Goal: Task Accomplishment & Management: Use online tool/utility

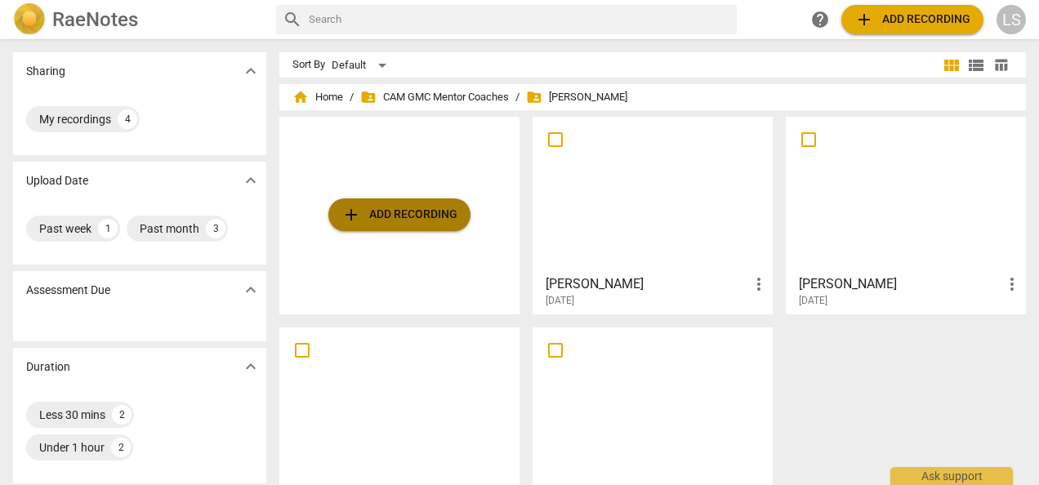
click at [426, 214] on span "add Add recording" at bounding box center [399, 215] width 116 height 20
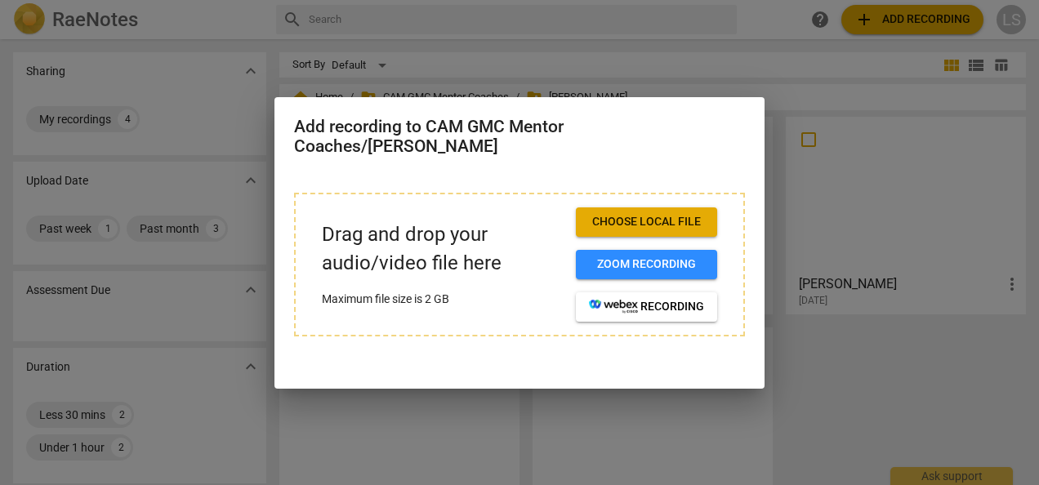
click at [598, 216] on span "Choose local file" at bounding box center [646, 222] width 115 height 16
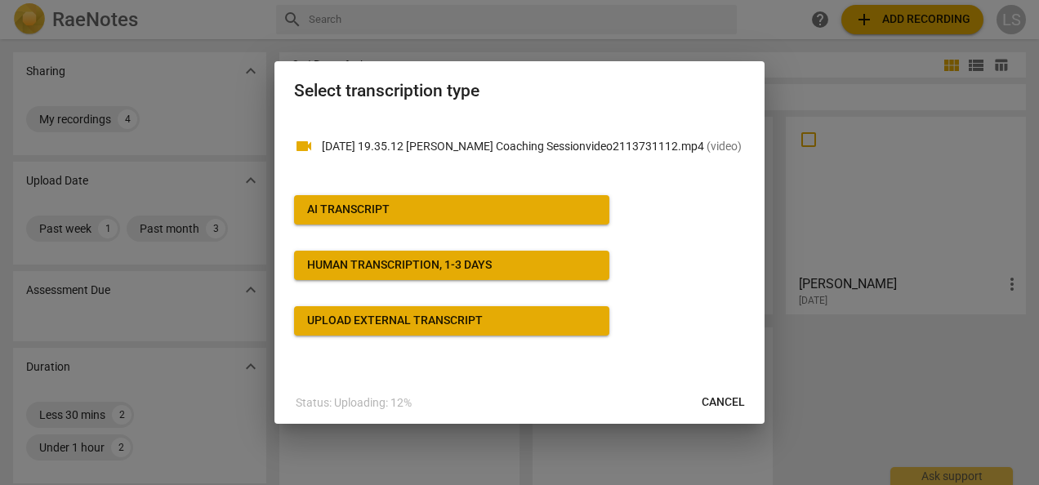
click at [454, 211] on span "AI Transcript" at bounding box center [451, 210] width 289 height 16
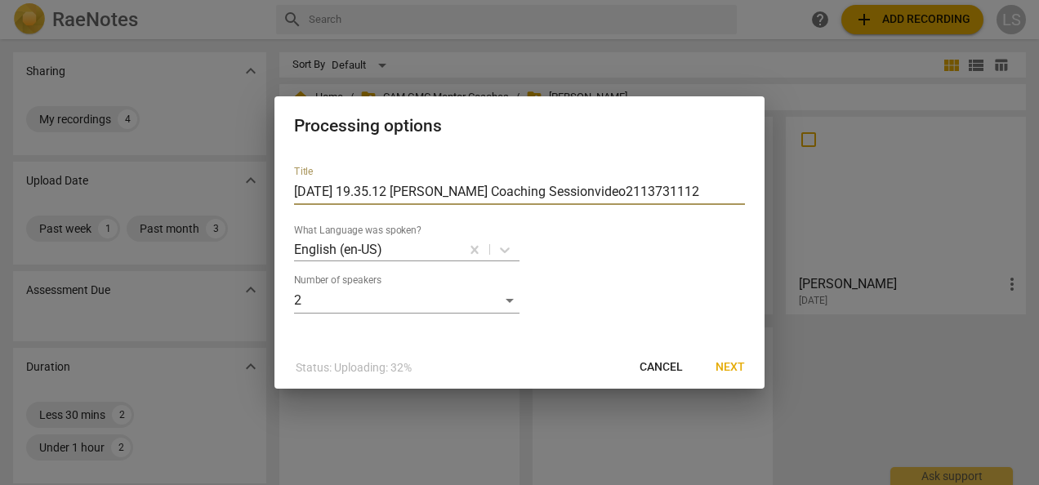
drag, startPoint x: 663, startPoint y: 182, endPoint x: 180, endPoint y: 211, distance: 484.2
click at [180, 211] on div "Processing options Title [DATE] 19.35.12 [PERSON_NAME] Coaching Sessionvideo211…" at bounding box center [519, 242] width 1039 height 485
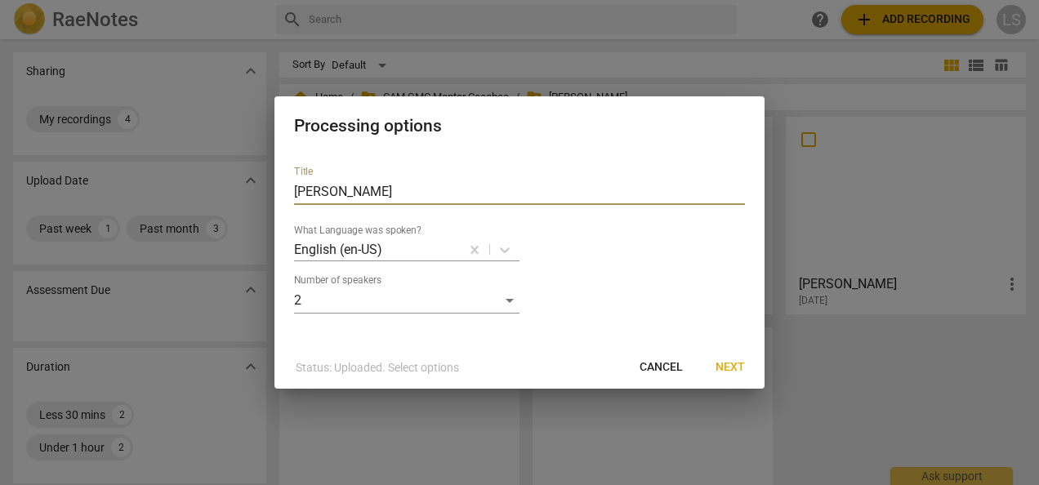
type input "[PERSON_NAME]"
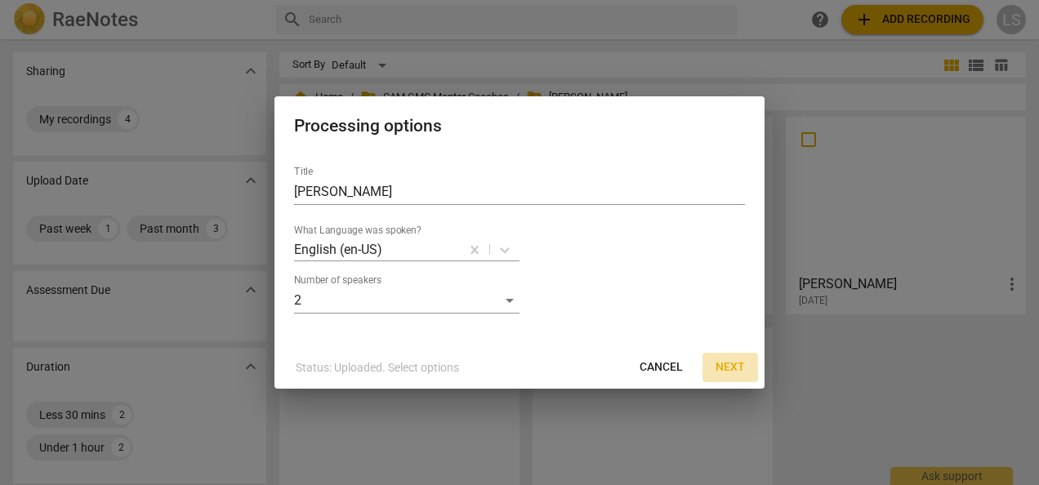
click at [723, 363] on span "Next" at bounding box center [729, 367] width 29 height 16
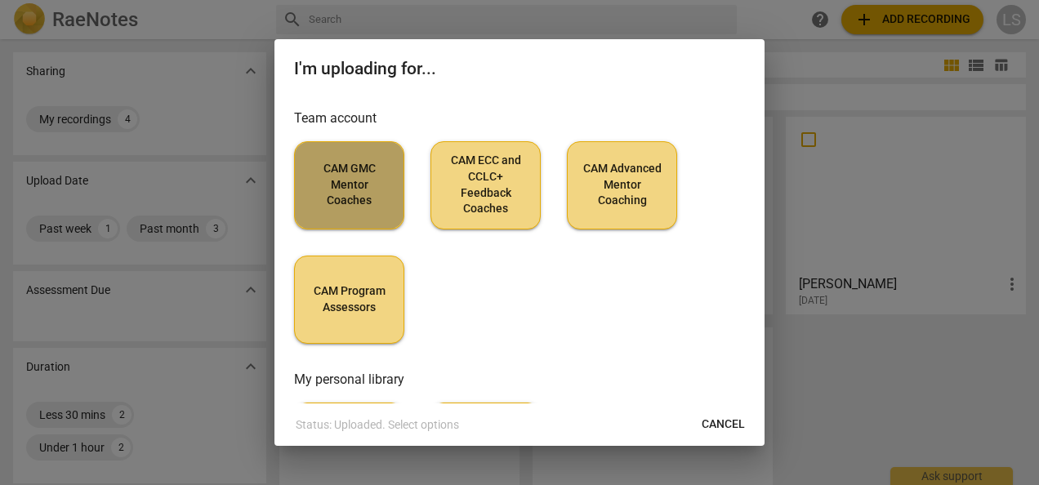
click at [343, 193] on span "CAM GMC Mentor Coaches" at bounding box center [349, 185] width 82 height 48
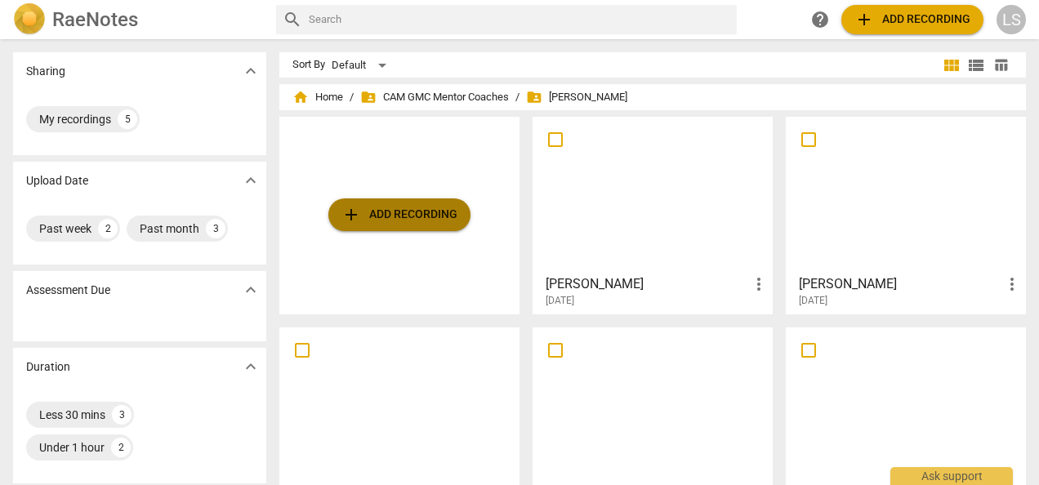
click at [402, 207] on span "add Add recording" at bounding box center [399, 215] width 116 height 20
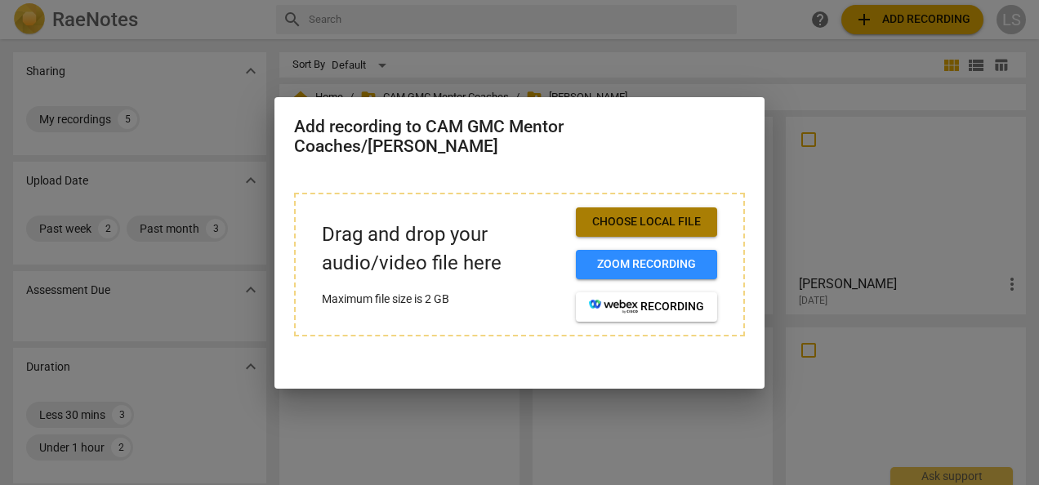
click at [611, 221] on span "Choose local file" at bounding box center [646, 222] width 115 height 16
click at [614, 224] on span "Choose local file" at bounding box center [646, 222] width 115 height 16
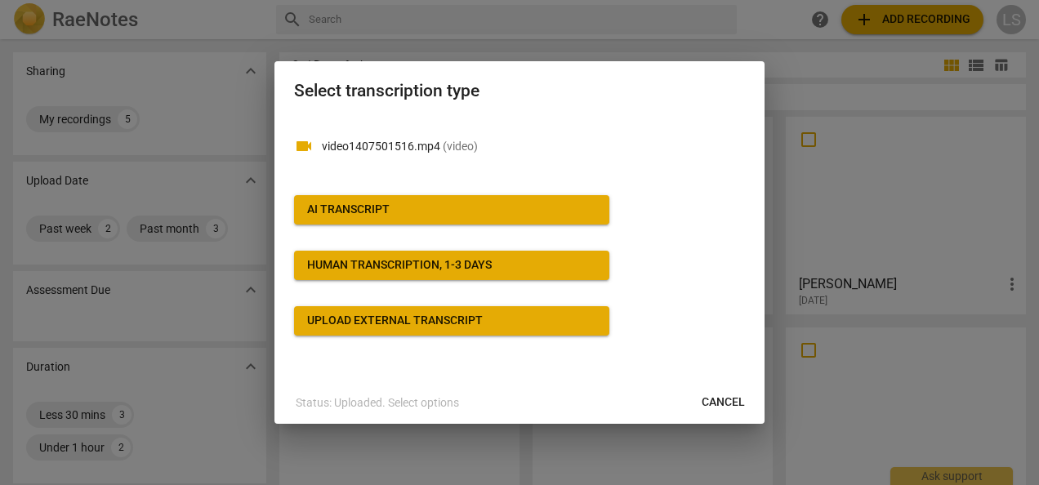
click at [468, 198] on button "AI Transcript" at bounding box center [451, 209] width 315 height 29
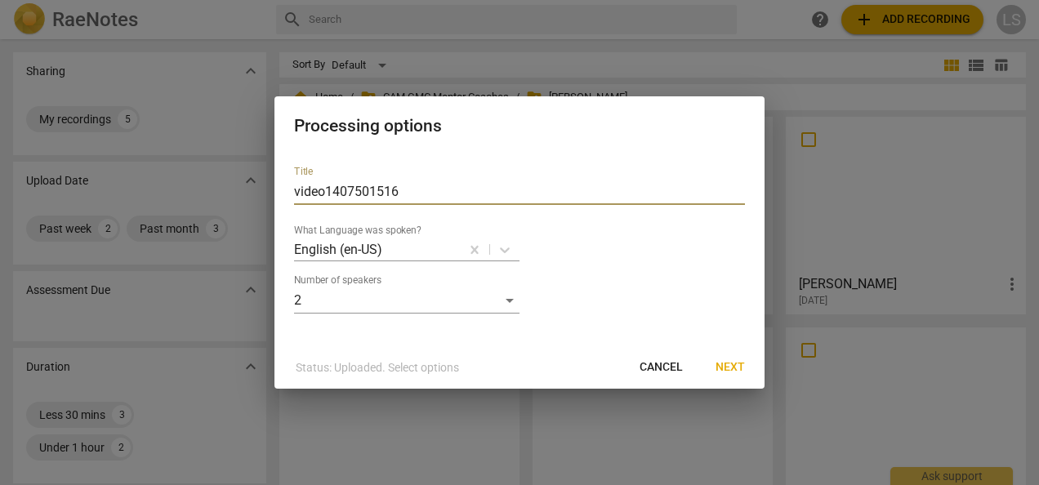
drag, startPoint x: 491, startPoint y: 189, endPoint x: 188, endPoint y: 207, distance: 303.5
click at [188, 207] on div "Processing options Title video1407501516 What Language was spoken? English (en-…" at bounding box center [519, 242] width 1039 height 485
type input "Gina Mazza"
click at [726, 369] on span "Next" at bounding box center [729, 367] width 29 height 16
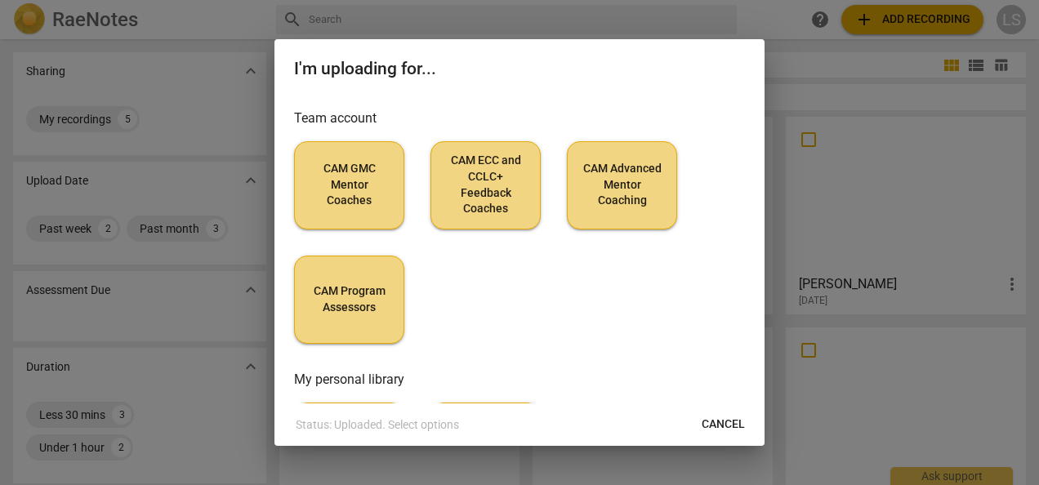
click at [343, 176] on span "CAM GMC Mentor Coaches" at bounding box center [349, 185] width 82 height 48
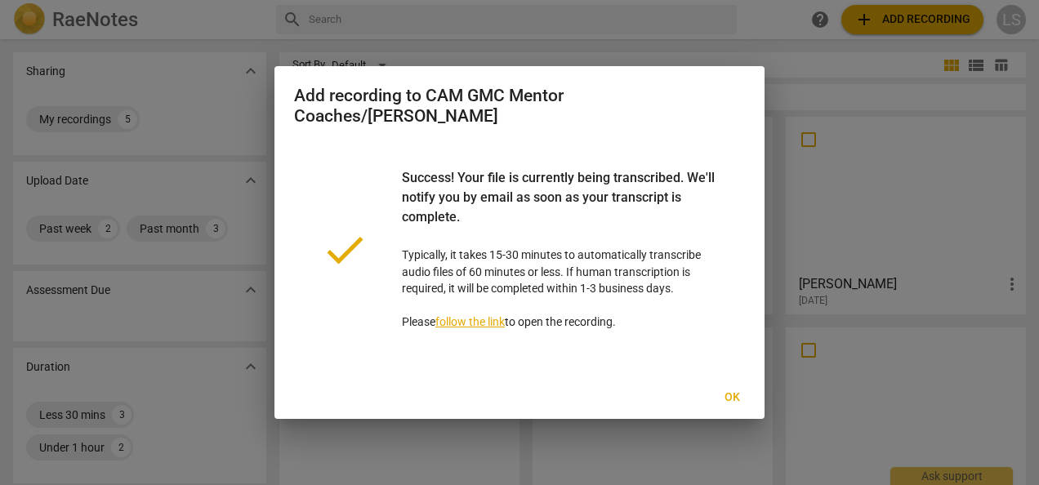
click at [732, 393] on span "Ok" at bounding box center [732, 397] width 26 height 16
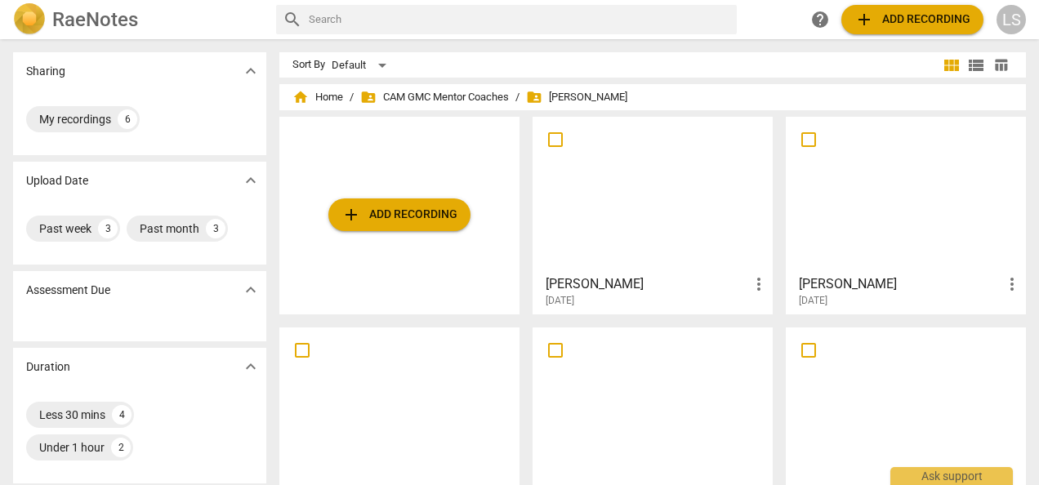
click at [903, 269] on div "Melanie Devison more_vert 2025-08-18" at bounding box center [906, 287] width 230 height 41
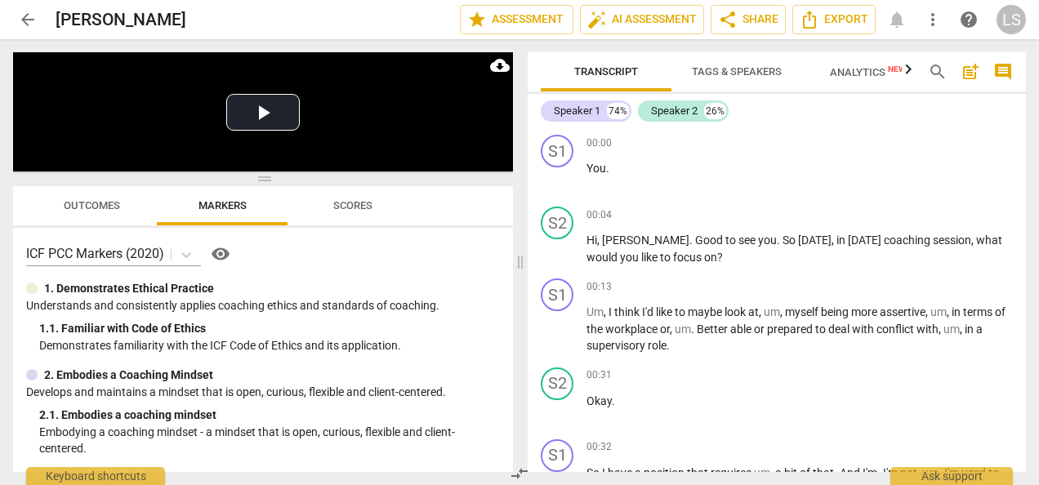
click at [750, 75] on span "Tags & Speakers" at bounding box center [737, 71] width 90 height 12
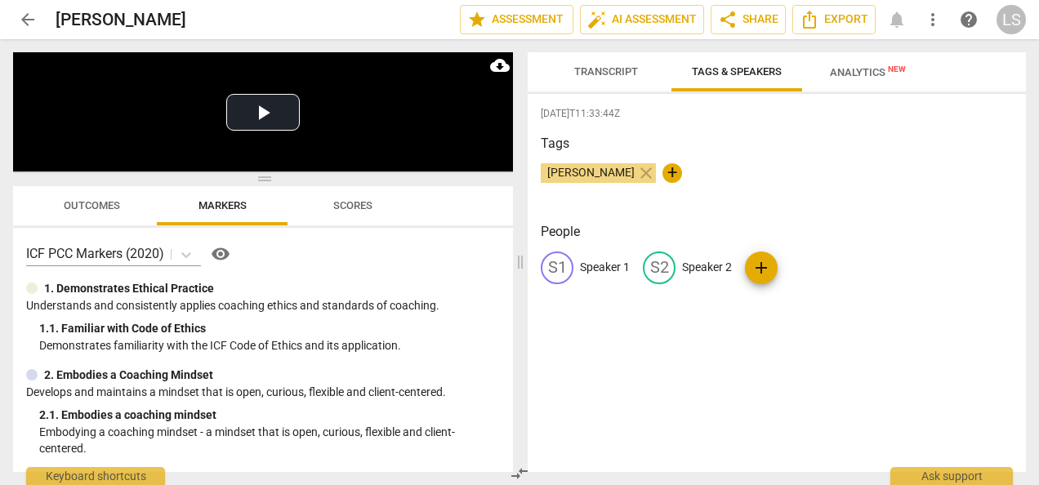
click at [698, 266] on p "Speaker 2" at bounding box center [707, 267] width 50 height 17
type input "Coach"
click at [616, 270] on p "Speaker 1" at bounding box center [605, 267] width 50 height 17
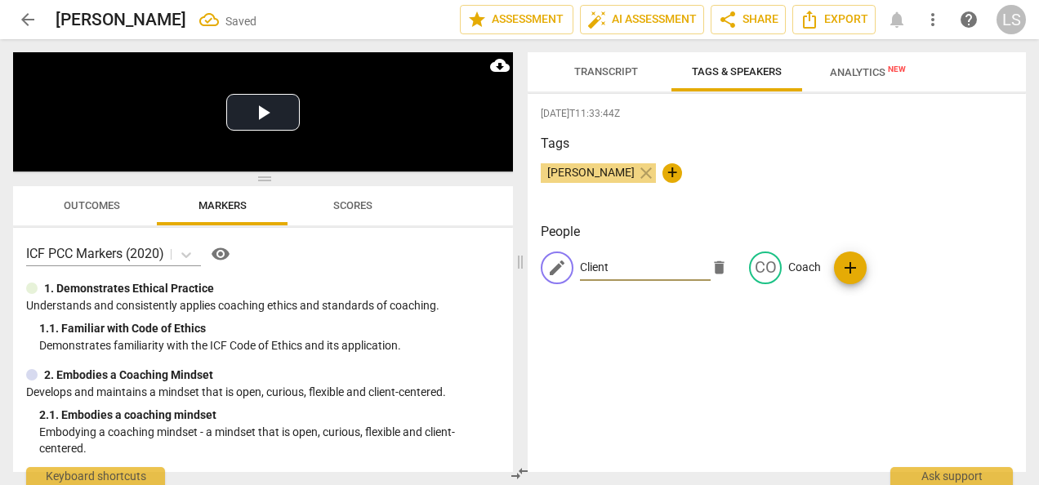
type input "Client"
click at [660, 372] on div "2025-08-18T11:33:44Z Tags Laura Stephens-Reed close + People edit Client delete…" at bounding box center [776, 283] width 498 height 378
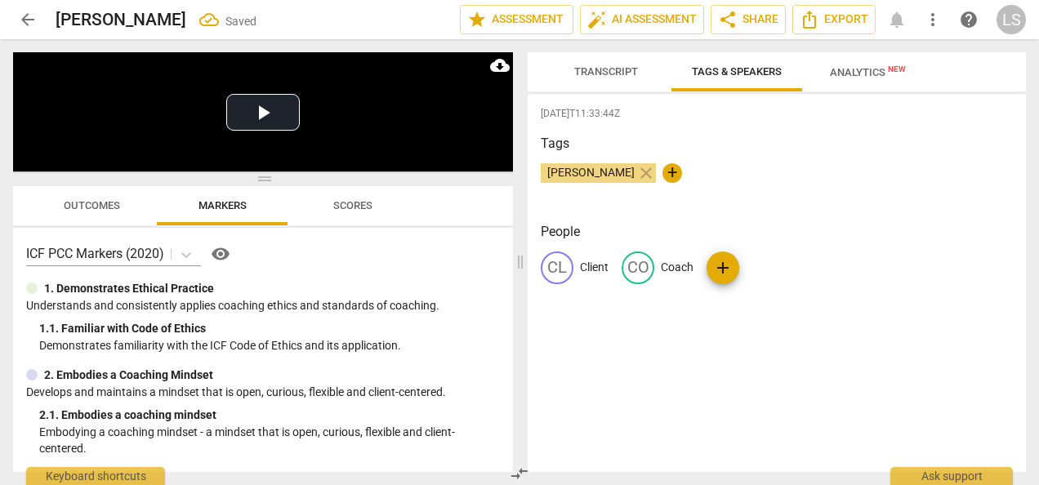
click at [603, 67] on span "Transcript" at bounding box center [606, 71] width 64 height 12
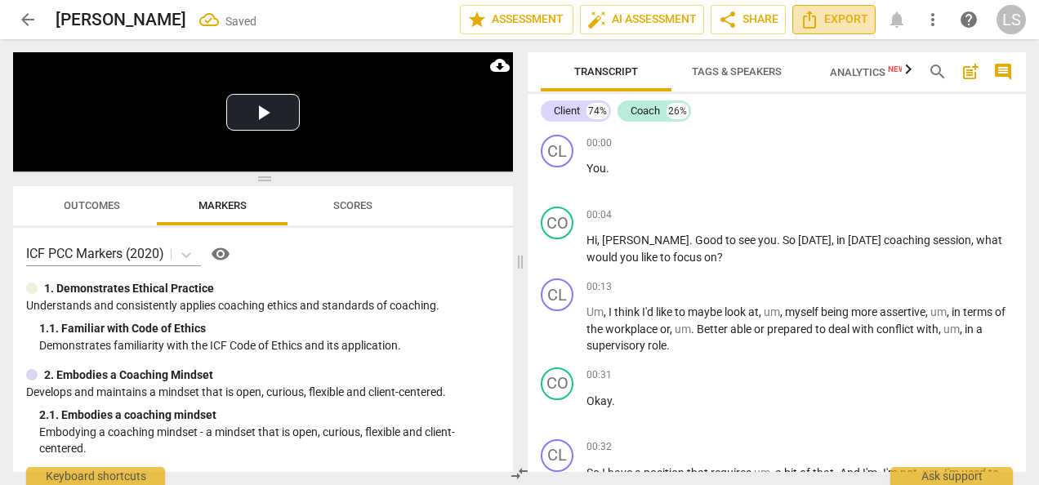
click at [844, 29] on button "Export" at bounding box center [833, 19] width 83 height 29
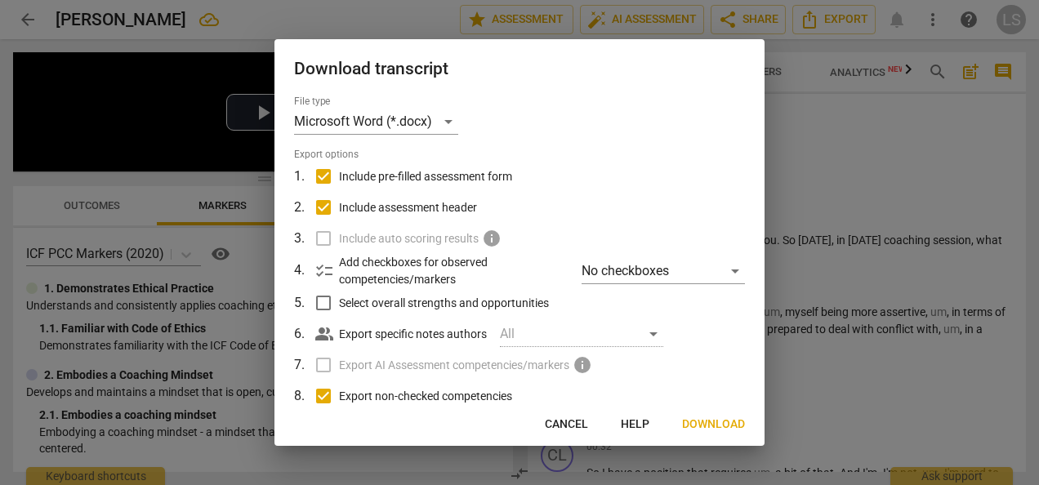
click at [328, 174] on input "Include pre-filled assessment form" at bounding box center [323, 176] width 31 height 31
checkbox input "false"
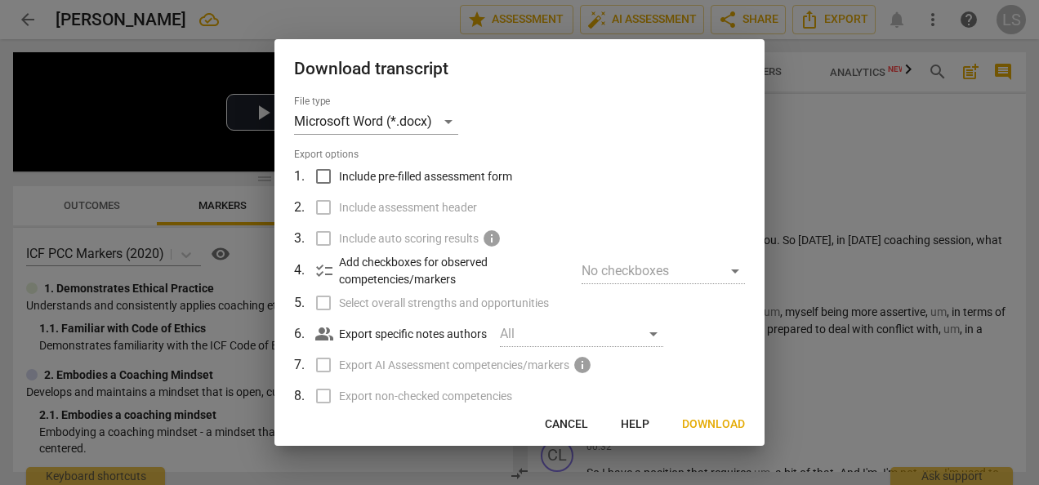
scroll to position [134, 0]
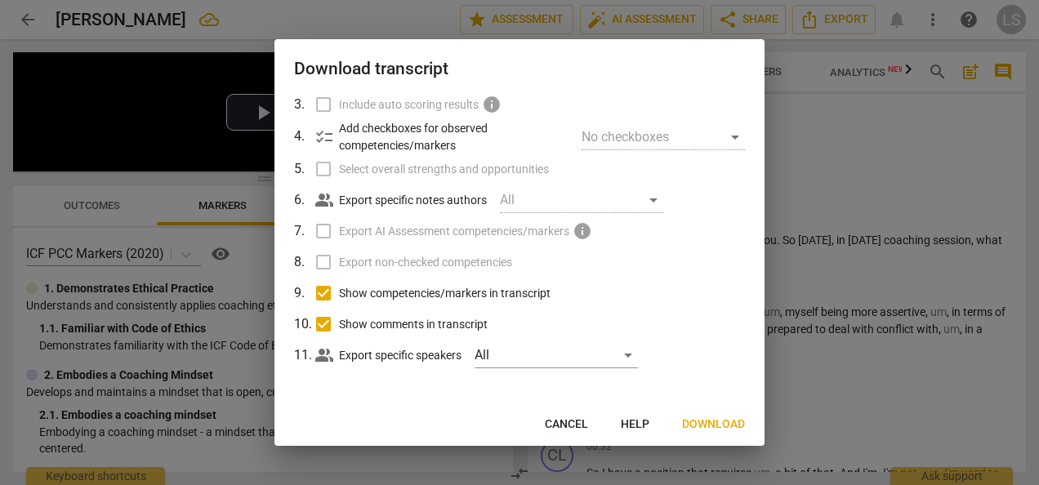
click at [321, 287] on input "Show competencies/markers in transcript" at bounding box center [323, 293] width 31 height 31
checkbox input "false"
click at [323, 318] on input "Show comments in transcript" at bounding box center [323, 324] width 31 height 31
checkbox input "false"
click at [709, 421] on span "Download" at bounding box center [713, 424] width 63 height 16
